Goal: Task Accomplishment & Management: Manage account settings

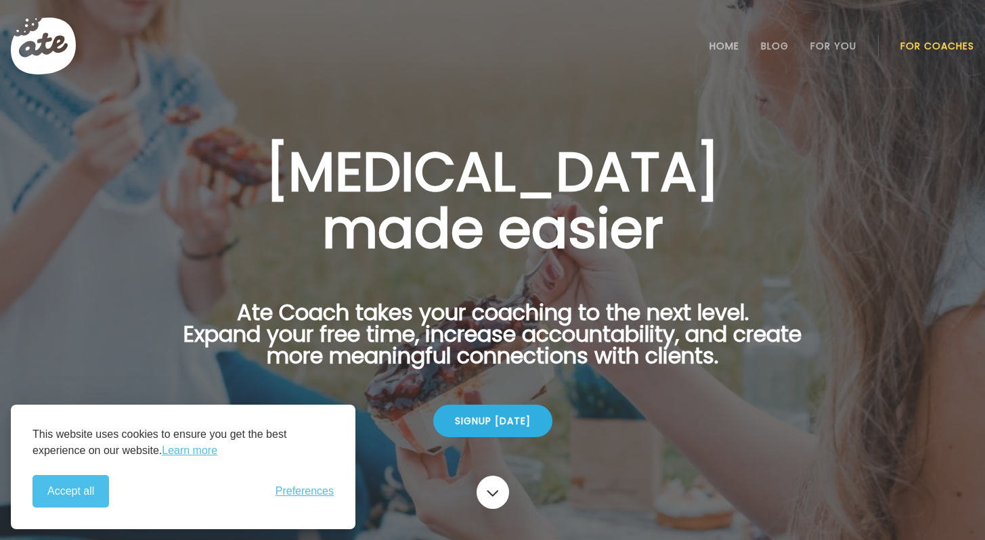
click at [943, 47] on link "For Coaches" at bounding box center [937, 46] width 74 height 11
click at [943, 50] on link "Login" at bounding box center [937, 45] width 62 height 27
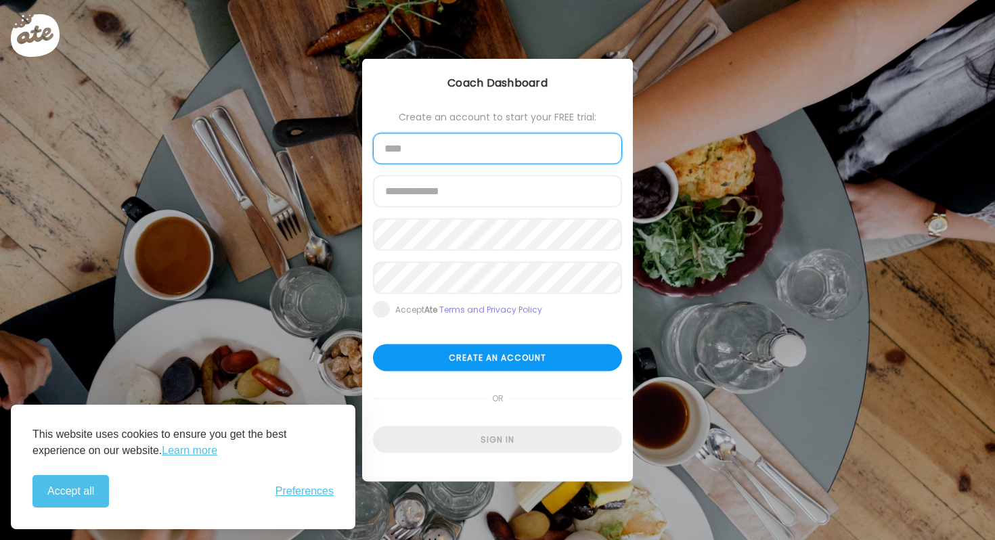
click at [484, 141] on input "text" at bounding box center [497, 148] width 249 height 31
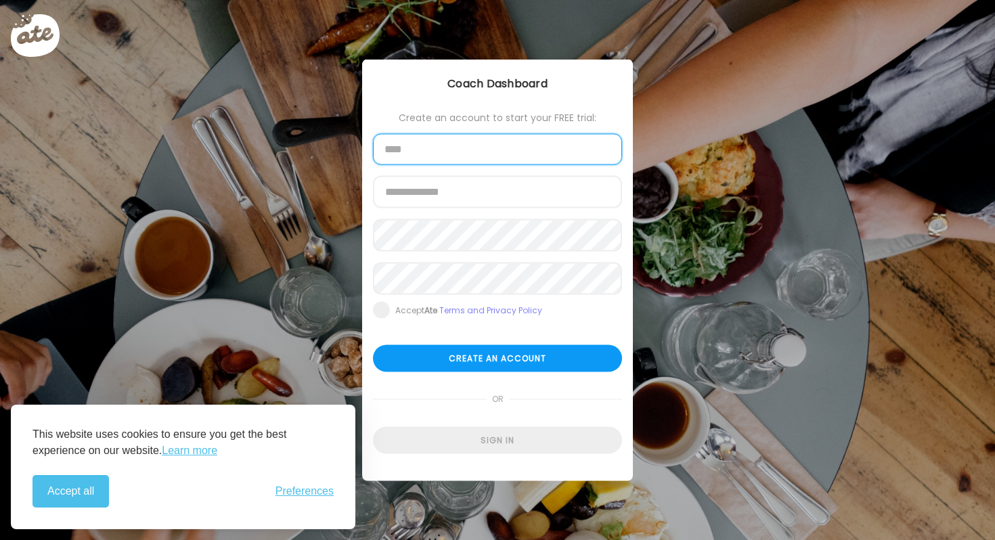
type input "********"
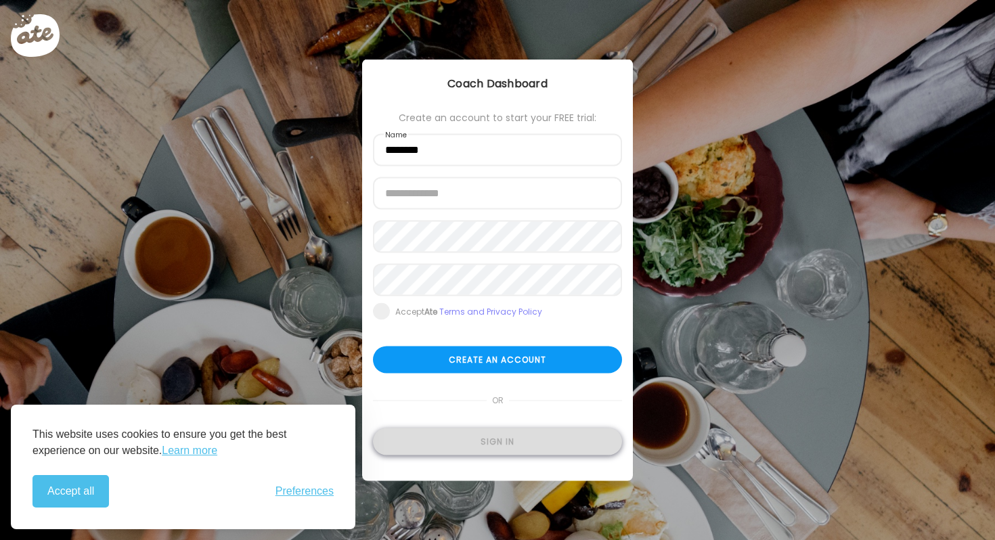
click at [487, 435] on div "Sign in" at bounding box center [497, 441] width 249 height 27
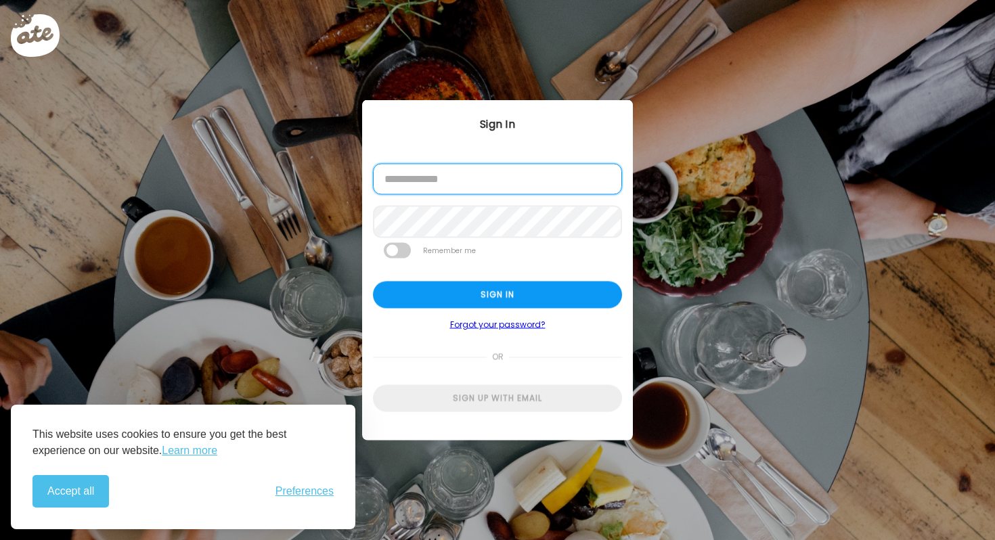
click at [490, 185] on input "email" at bounding box center [497, 179] width 249 height 31
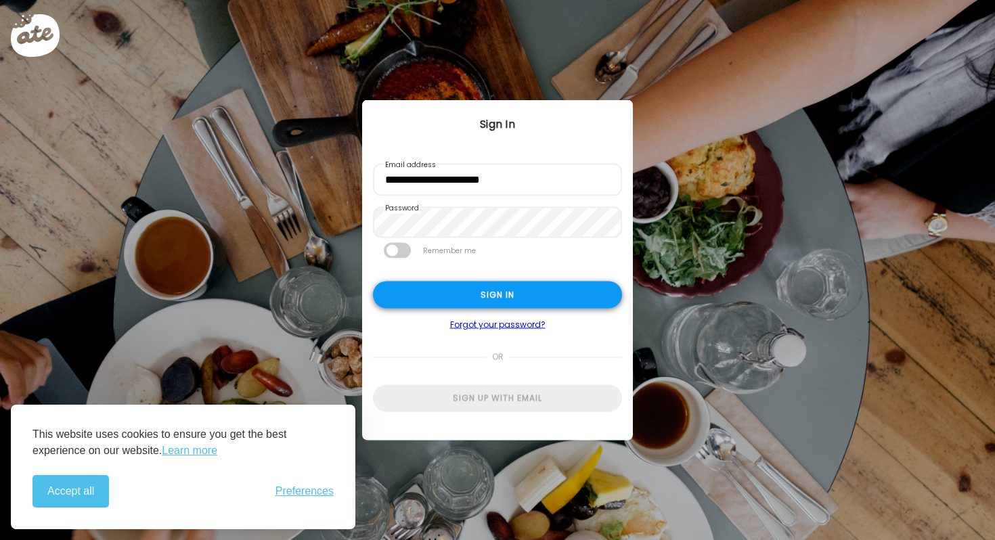
click at [495, 296] on div "Sign in" at bounding box center [497, 295] width 249 height 27
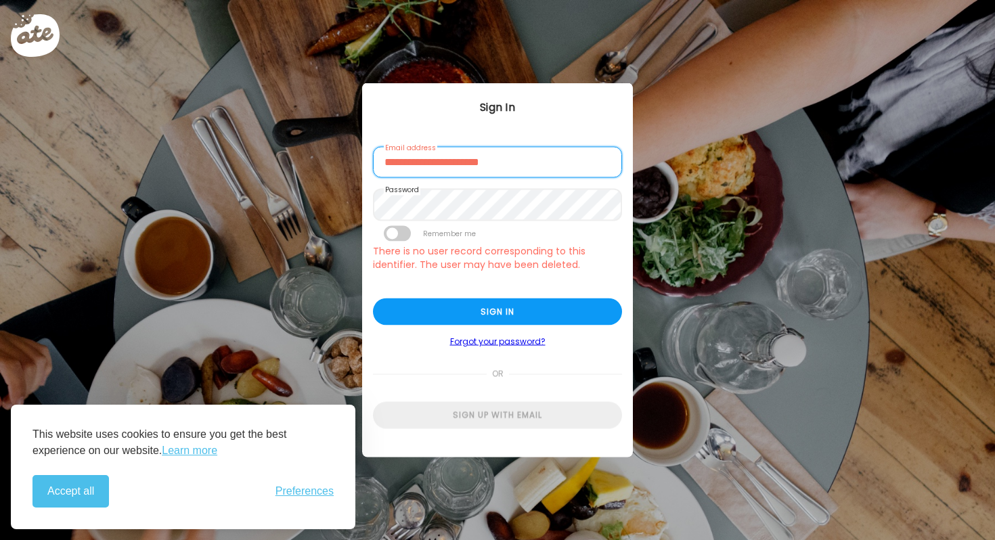
click at [458, 165] on input "**********" at bounding box center [497, 162] width 249 height 31
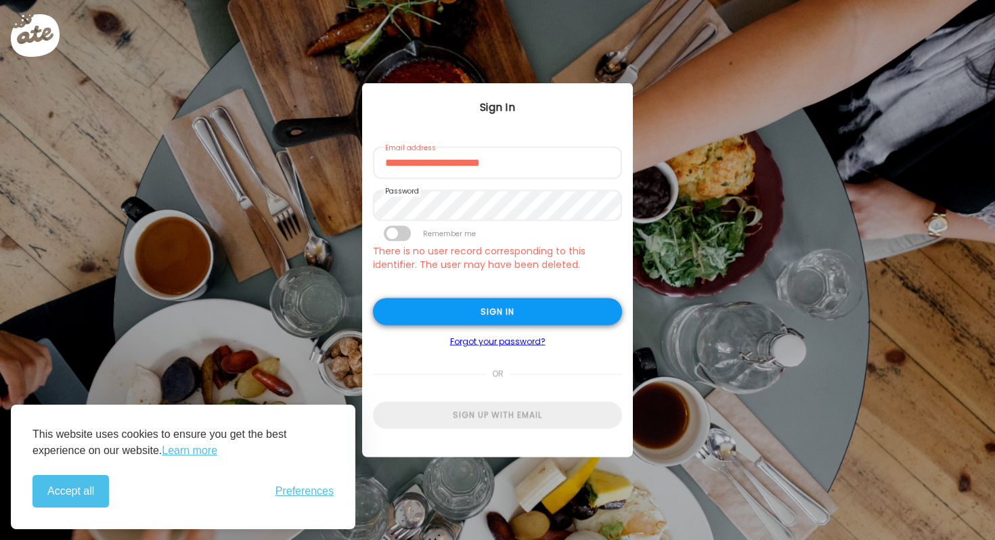
click at [418, 313] on div "Sign in" at bounding box center [497, 311] width 249 height 27
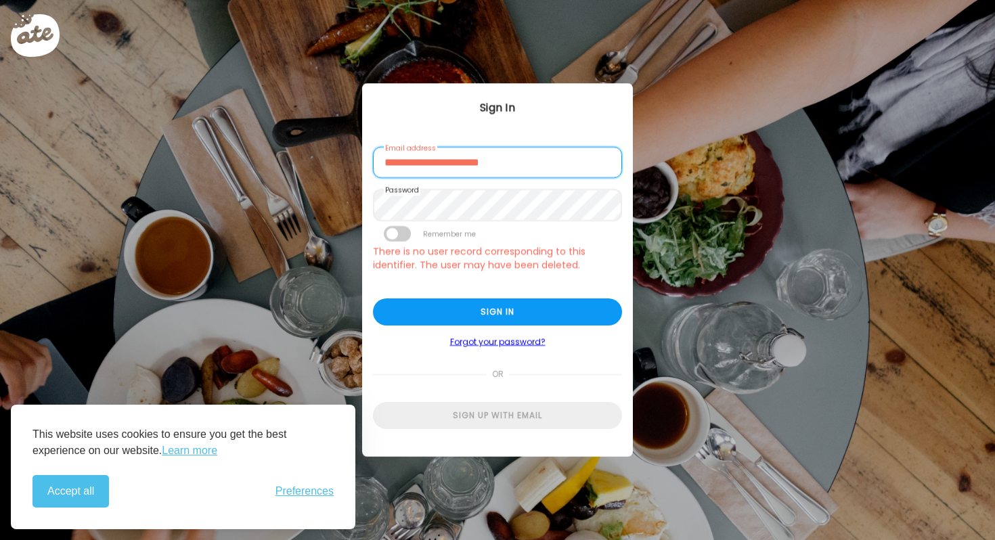
drag, startPoint x: 431, startPoint y: 161, endPoint x: 640, endPoint y: 137, distance: 209.8
click at [638, 138] on div "Ate Coach Dashboard Wahoo! It’s official Take a moment to set up your Coach Pro…" at bounding box center [497, 270] width 995 height 540
type input "**********"
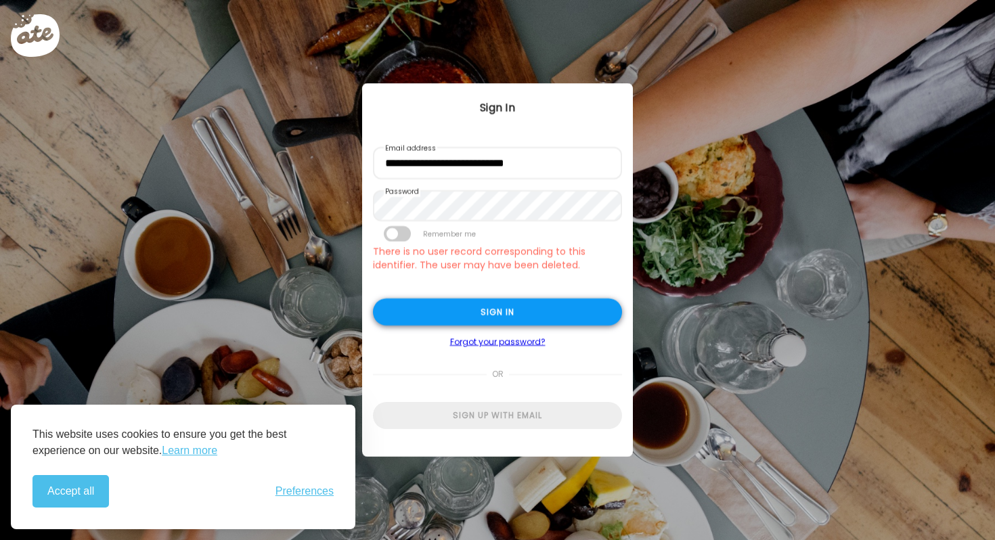
click at [468, 309] on div "Sign in" at bounding box center [497, 311] width 249 height 27
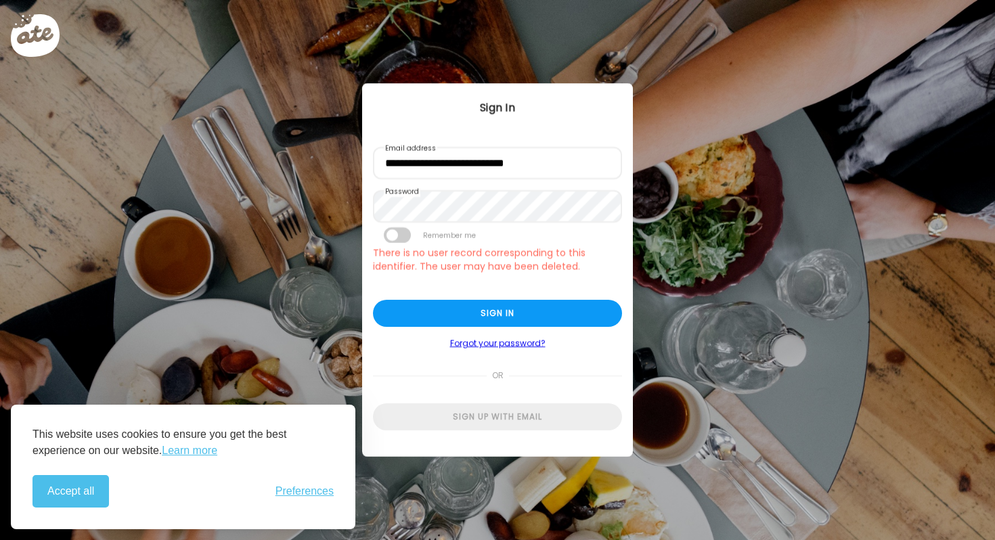
type input "**********"
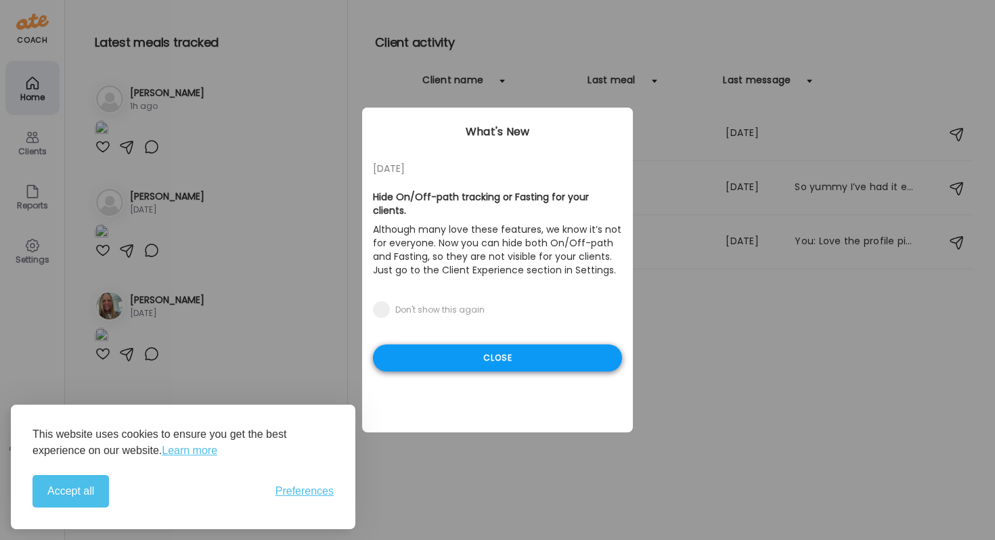
click at [511, 344] on div "Close" at bounding box center [497, 357] width 249 height 27
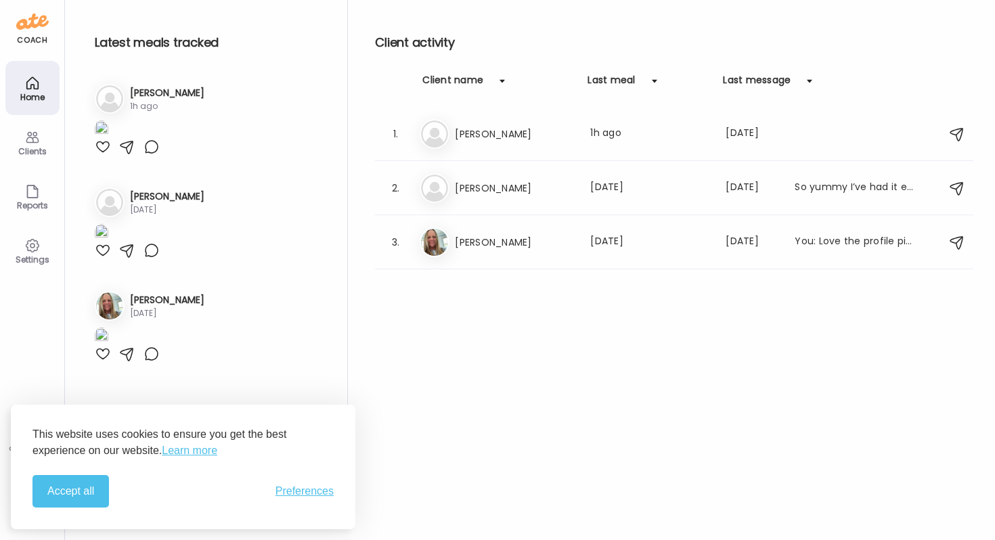
click at [108, 139] on img at bounding box center [102, 129] width 14 height 18
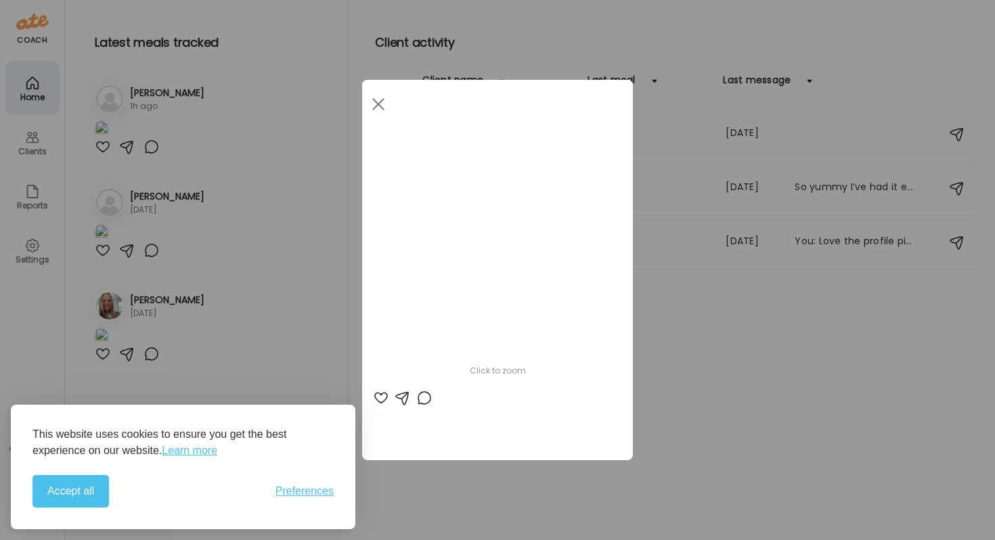
scroll to position [0, 221]
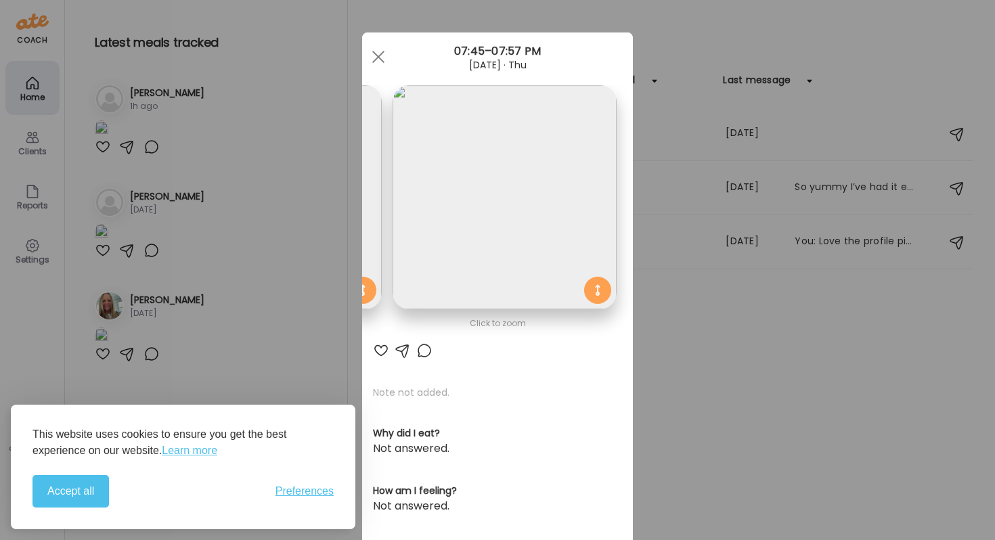
click at [535, 148] on img at bounding box center [505, 197] width 224 height 224
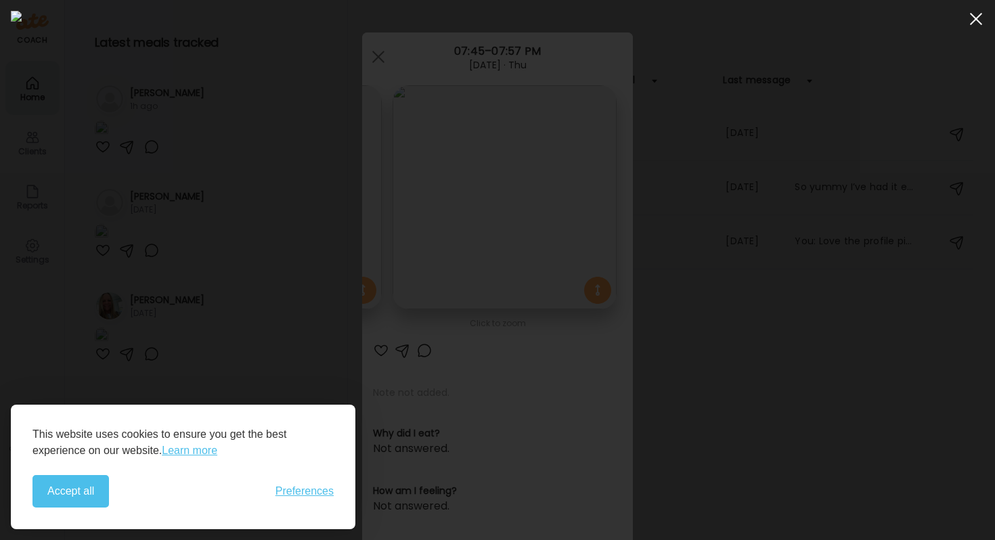
click at [973, 20] on div at bounding box center [975, 18] width 27 height 27
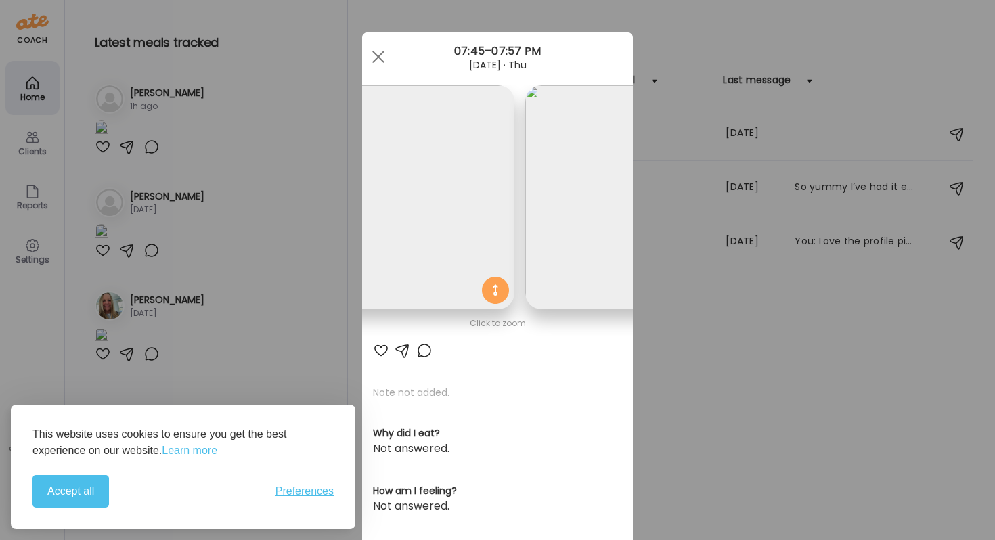
scroll to position [0, 0]
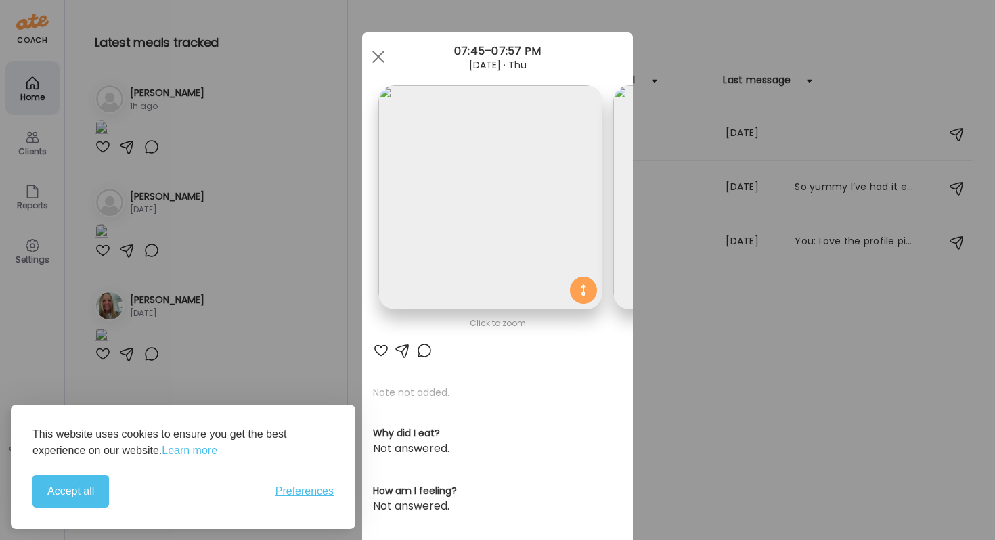
click at [726, 347] on div "Ate Coach Dashboard Wahoo! It’s official Take a moment to set up your Coach Pro…" at bounding box center [497, 270] width 995 height 540
